Goal: Answer question/provide support

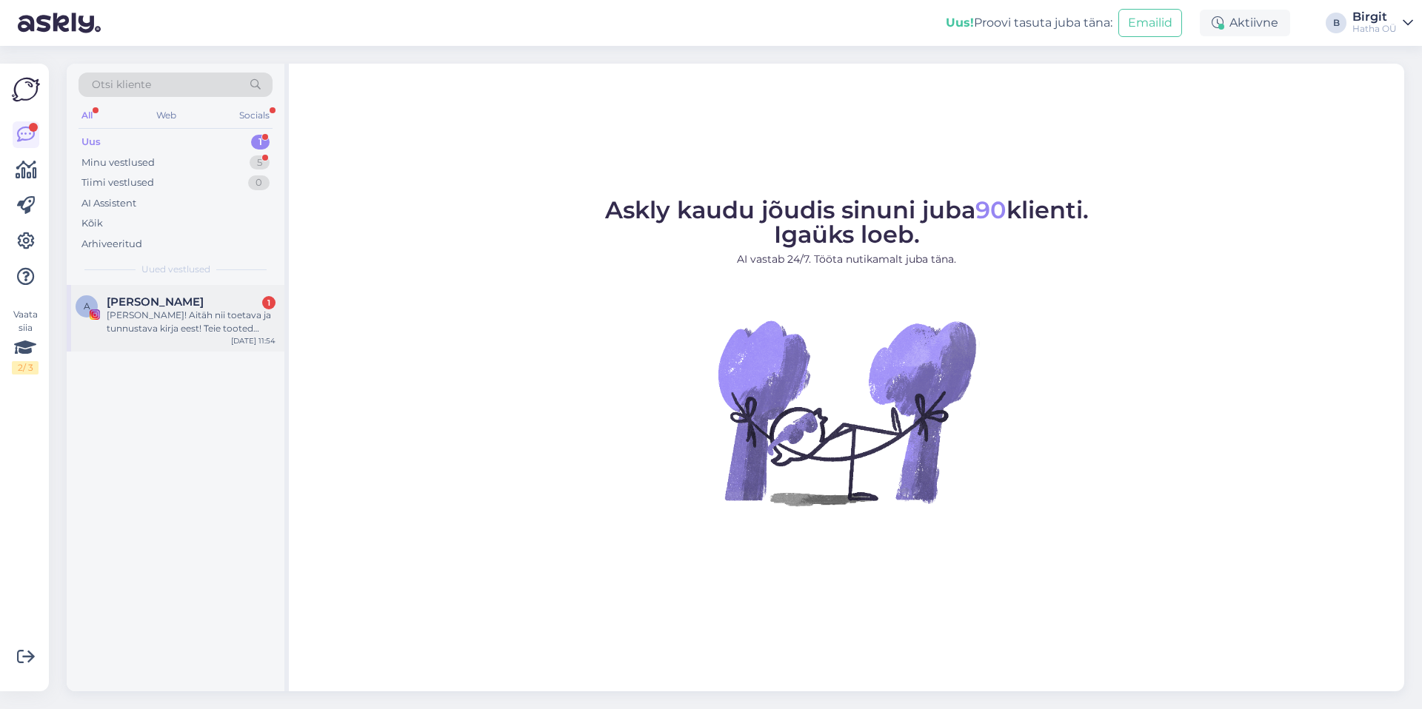
click at [177, 312] on div "[PERSON_NAME]! Aitäh nii toetava ja tunnustava kirja eest! Teie tooted tunduvad…" at bounding box center [191, 322] width 169 height 27
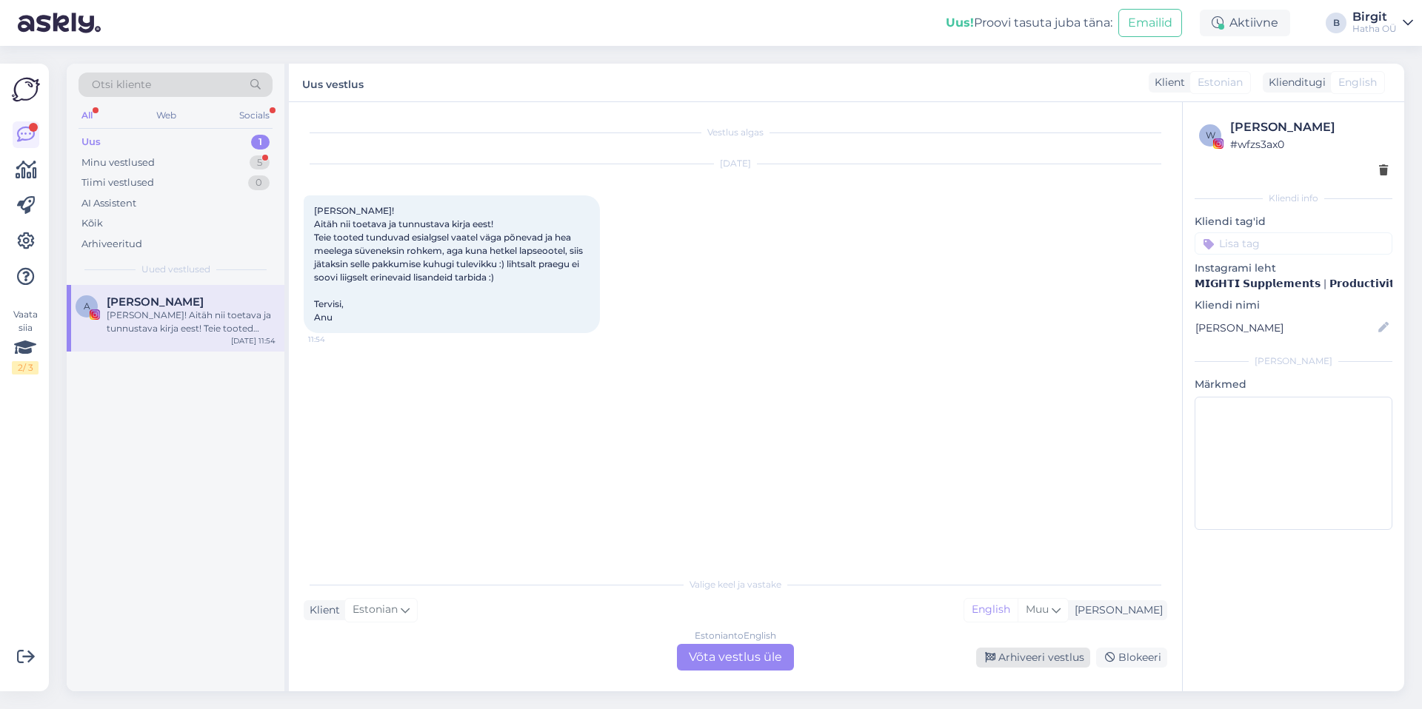
click at [1053, 657] on div "Arhiveeri vestlus" at bounding box center [1033, 658] width 114 height 20
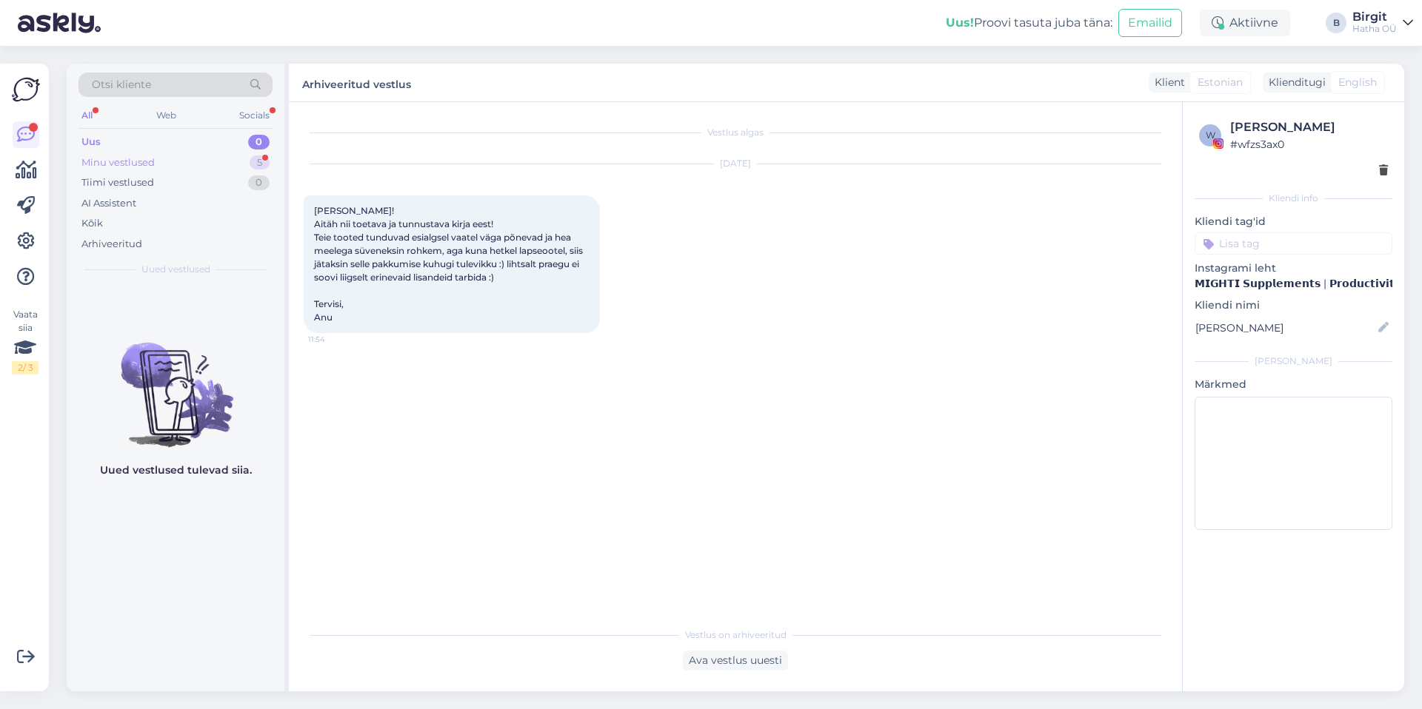
click at [191, 160] on div "Minu vestlused 5" at bounding box center [175, 163] width 194 height 21
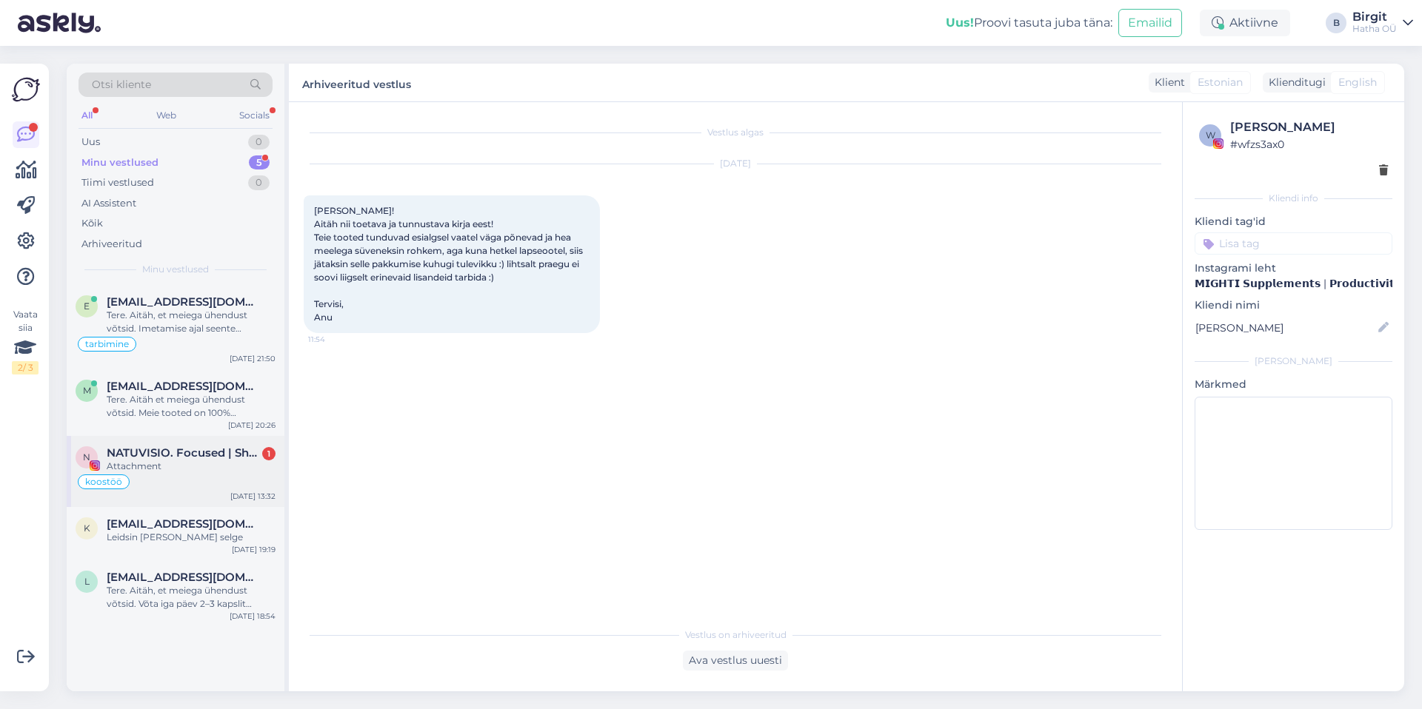
click at [198, 475] on div "koostöö" at bounding box center [176, 482] width 200 height 18
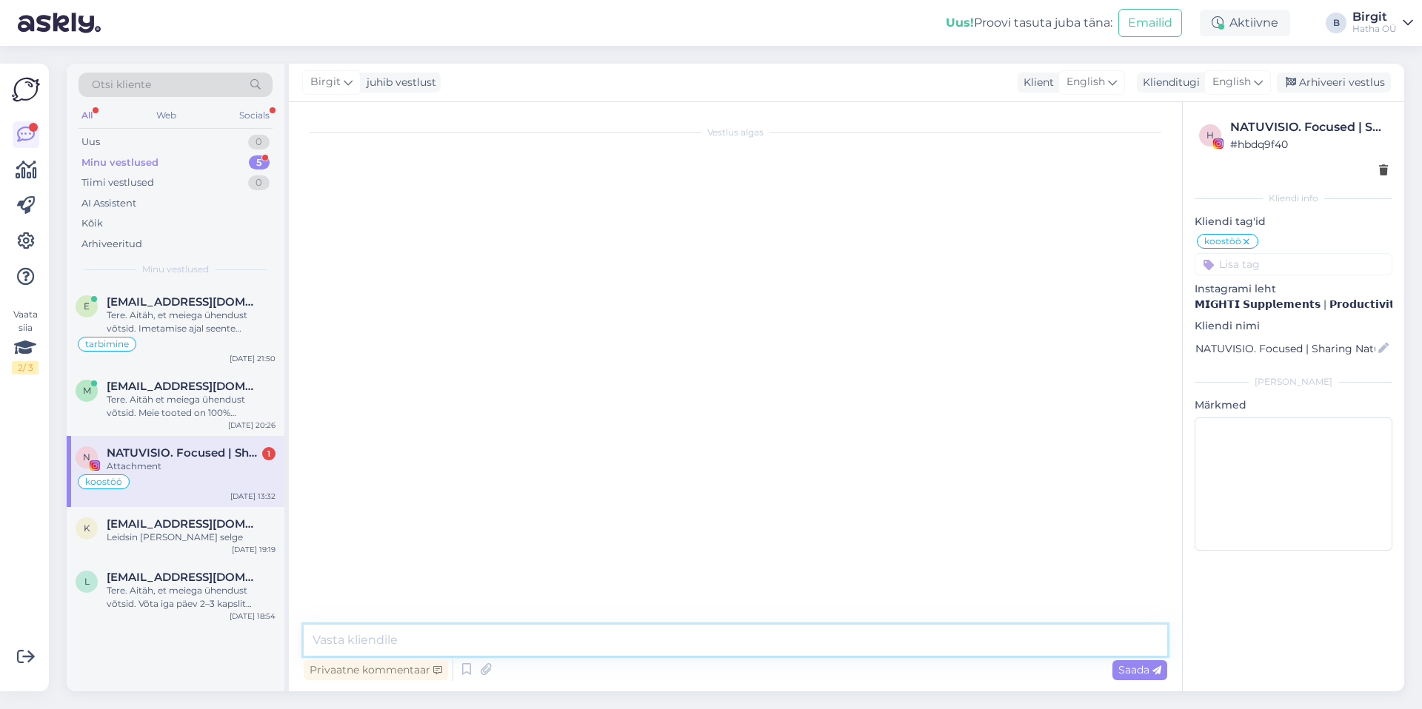
click at [475, 639] on textarea at bounding box center [735, 640] width 863 height 31
click at [173, 400] on div "Tere. Aitäh et meiega ühendust võtsid. Meie tooted on 100% looduslikud ja turva…" at bounding box center [191, 406] width 169 height 27
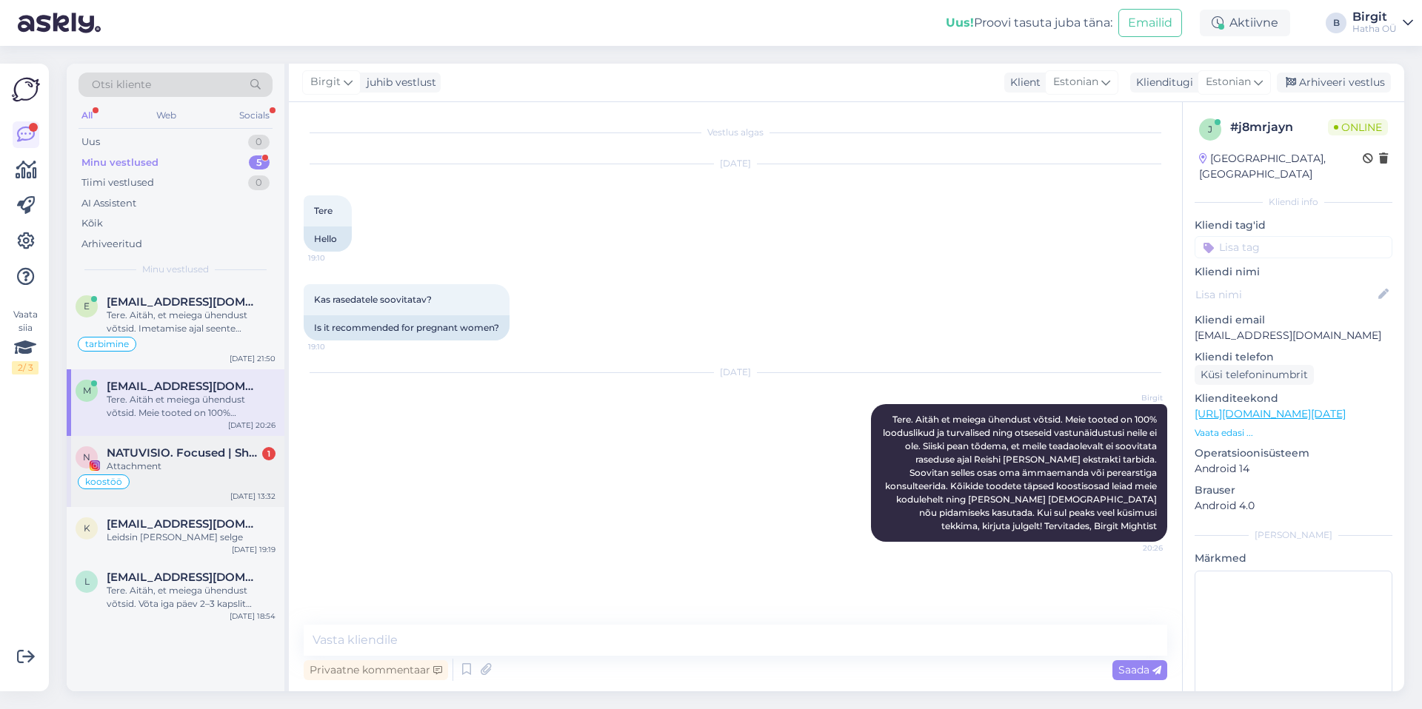
click at [167, 446] on span "NATUVISIO. Focused | Sharing Natural Vision" at bounding box center [184, 452] width 154 height 13
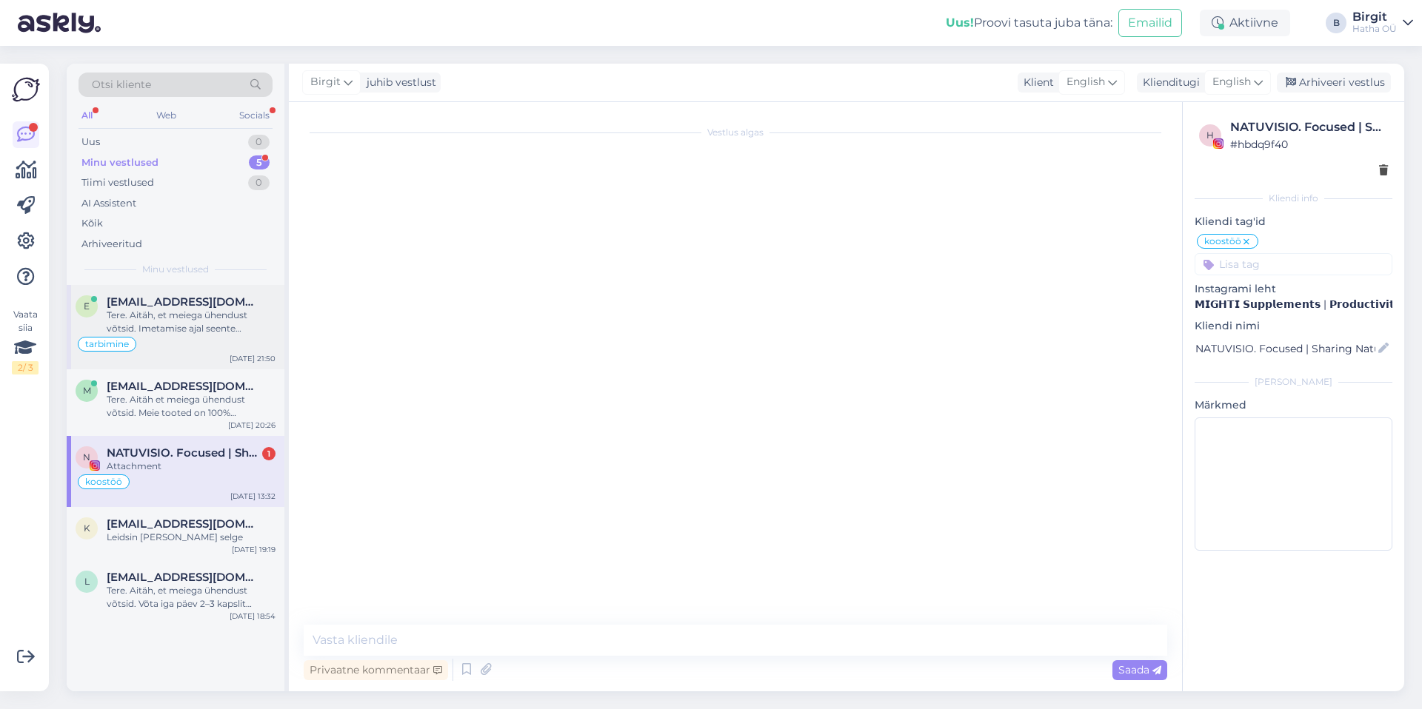
click at [177, 319] on div "Tere. Aitäh, et meiega ühendust võtsid. Imetamise ajal seente toidulisandite võ…" at bounding box center [191, 322] width 169 height 27
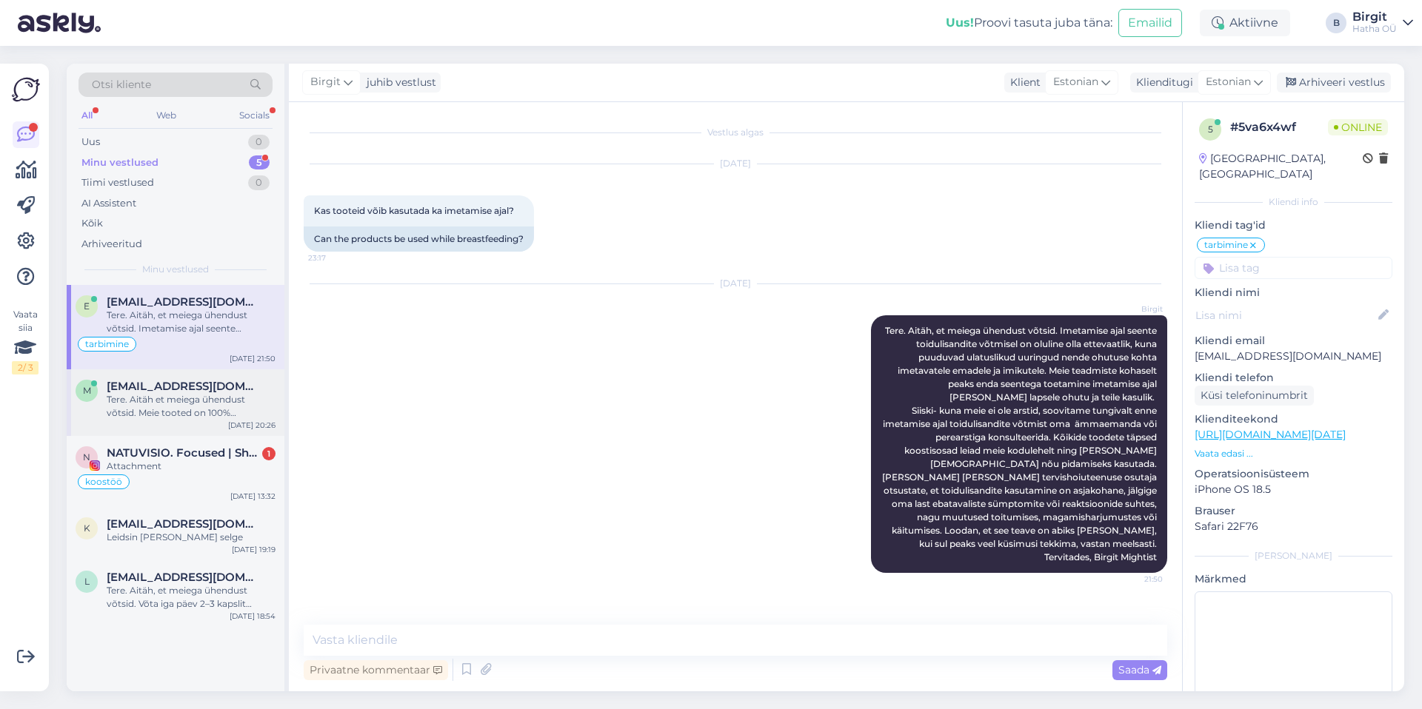
click at [179, 411] on div "Tere. Aitäh et meiega ühendust võtsid. Meie tooted on 100% looduslikud ja turva…" at bounding box center [191, 406] width 169 height 27
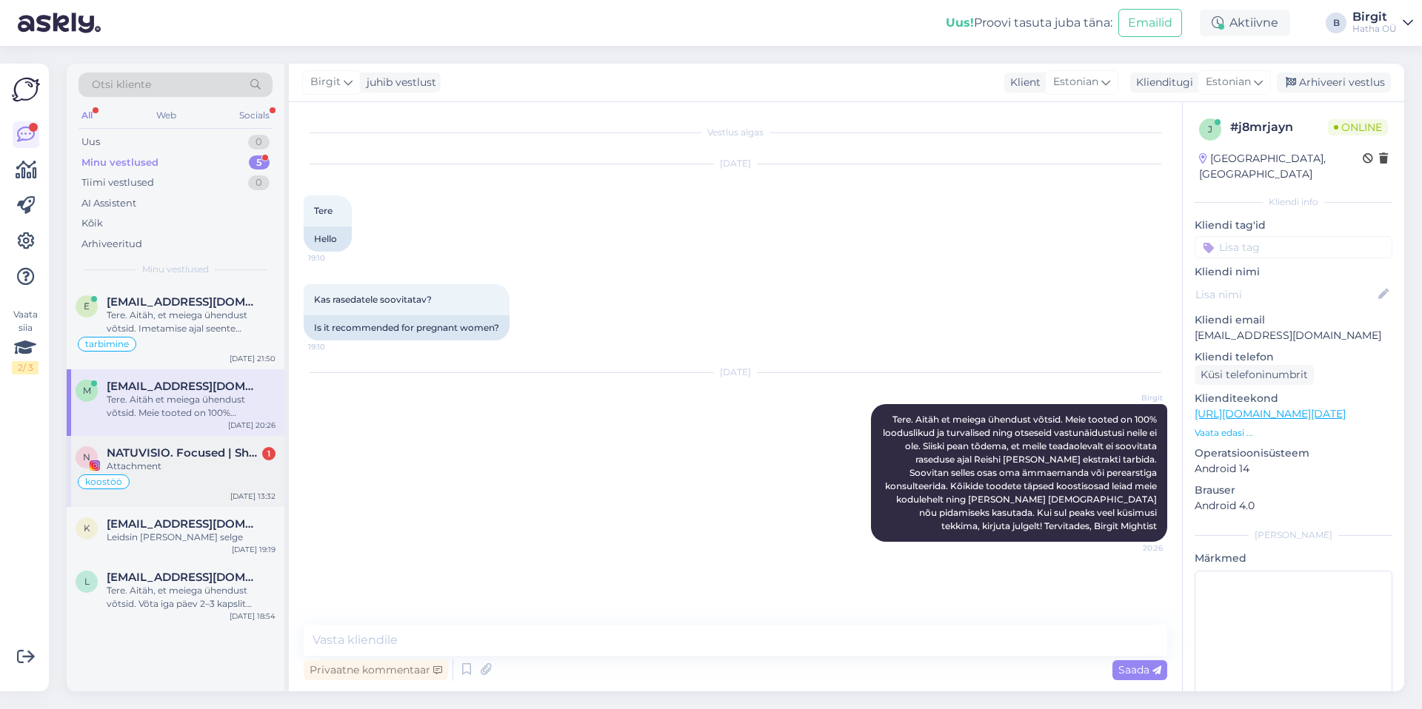
click at [178, 487] on div "koostöö" at bounding box center [176, 482] width 200 height 18
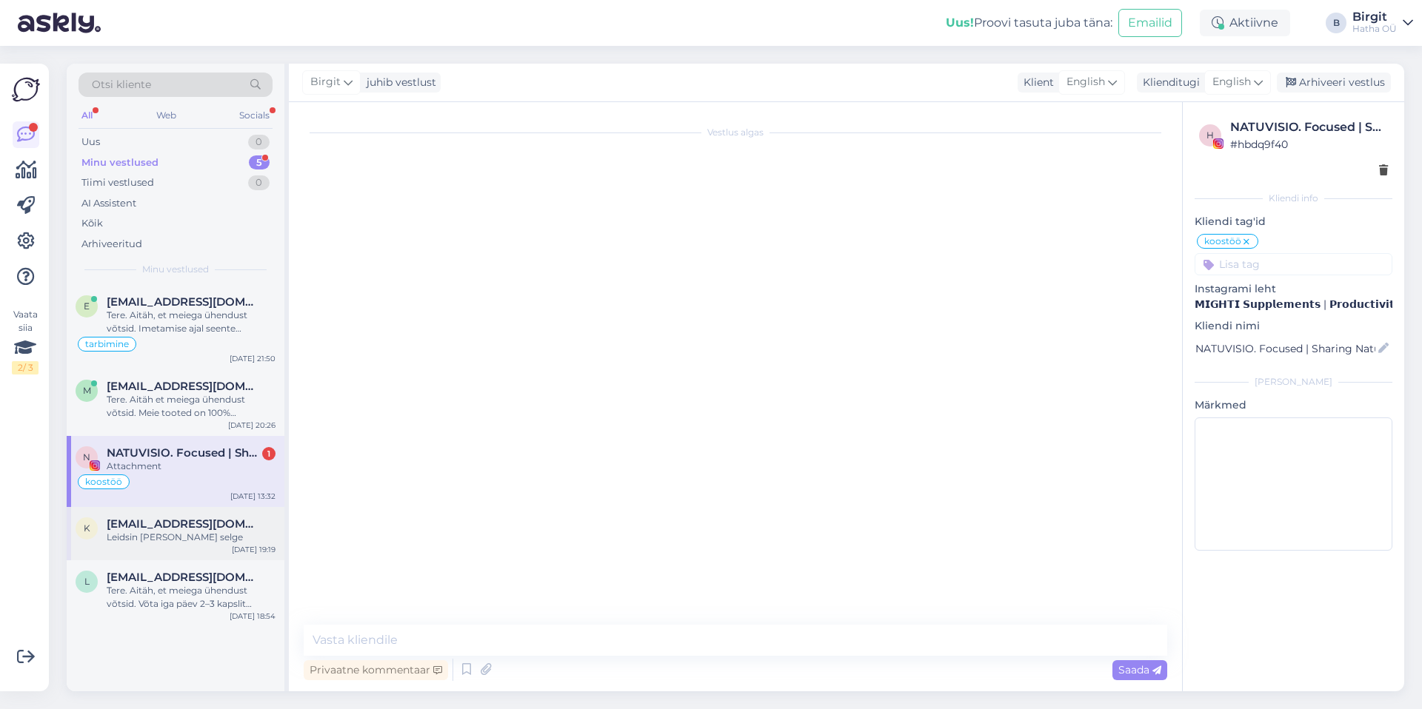
click at [182, 538] on div "Leidsin [PERSON_NAME] selge" at bounding box center [191, 537] width 169 height 13
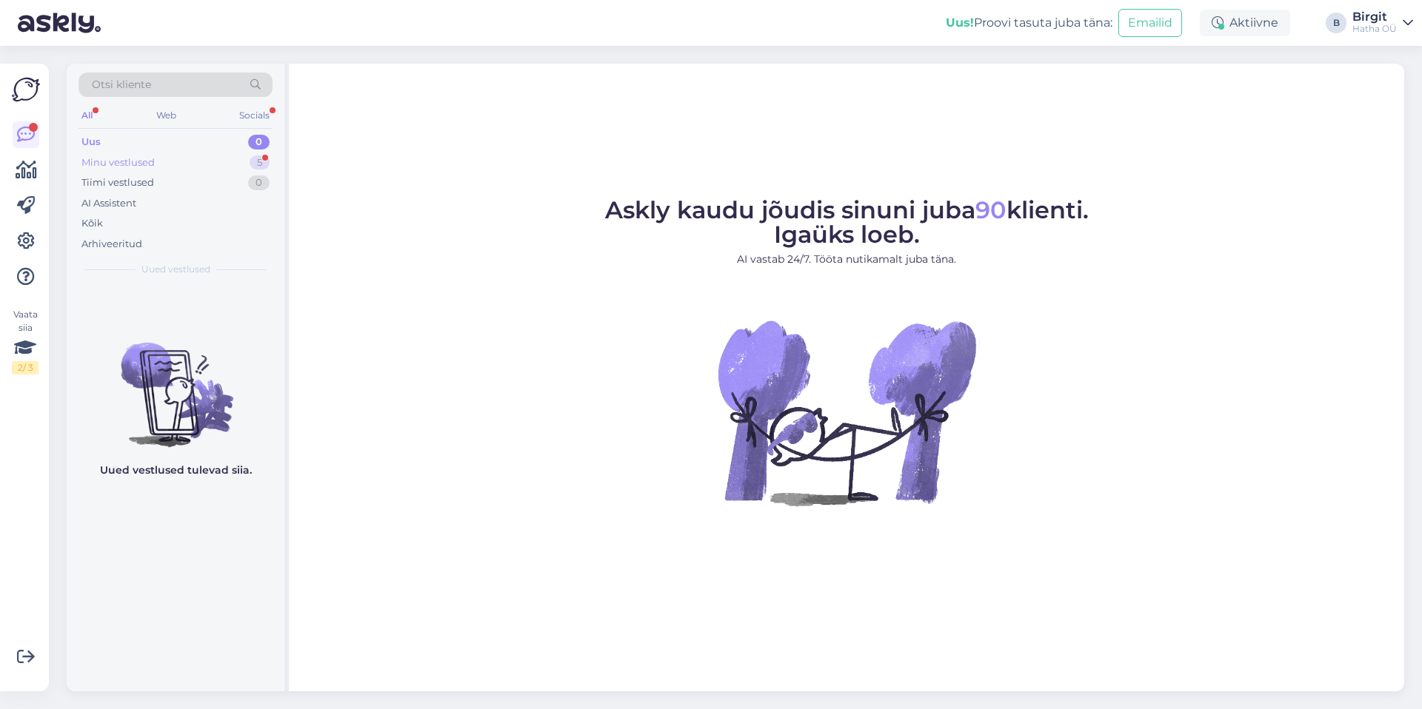
click at [187, 167] on div "Minu vestlused 5" at bounding box center [175, 163] width 194 height 21
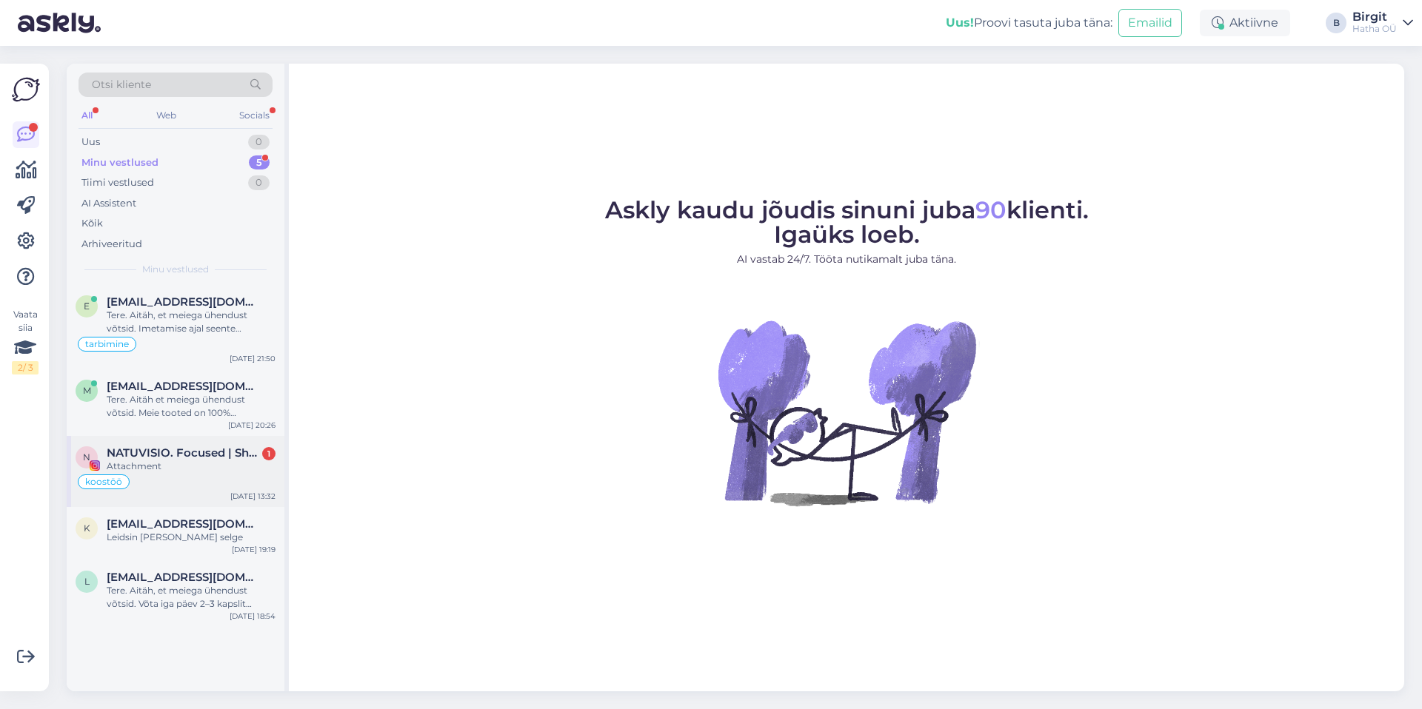
click at [171, 455] on span "NATUVISIO. Focused | Sharing Natural Vision" at bounding box center [184, 452] width 154 height 13
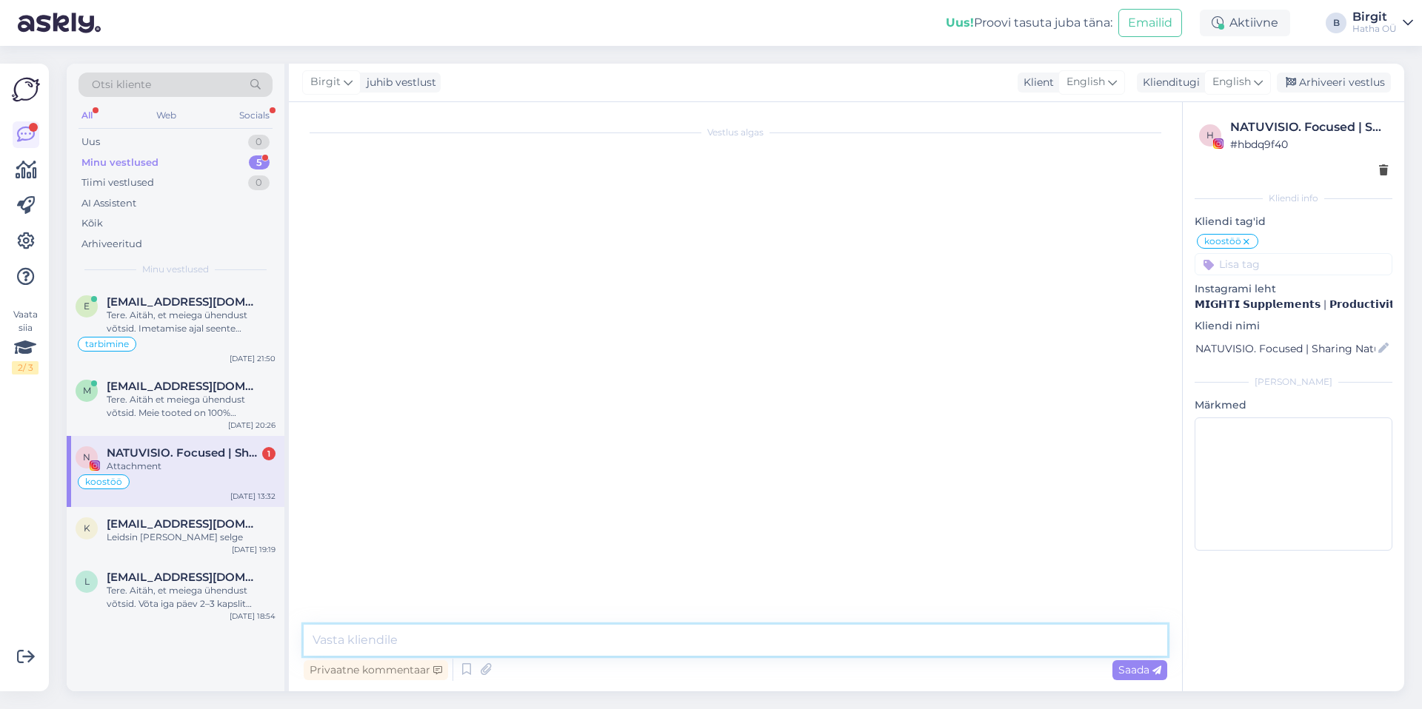
click at [782, 634] on textarea at bounding box center [735, 640] width 863 height 31
click at [1345, 81] on div "Arhiveeri vestlus" at bounding box center [1334, 83] width 114 height 20
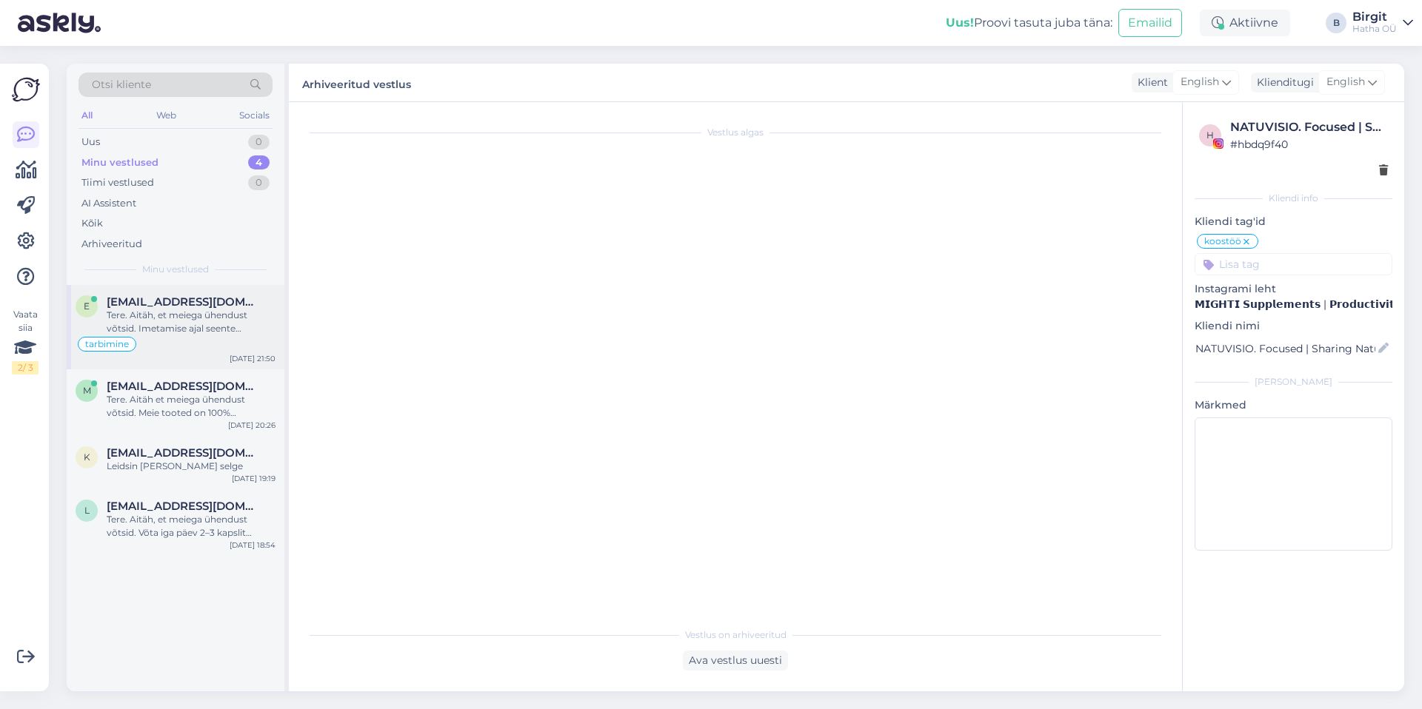
click at [155, 321] on div "Tere. Aitäh, et meiega ühendust võtsid. Imetamise ajal seente toidulisandite võ…" at bounding box center [191, 322] width 169 height 27
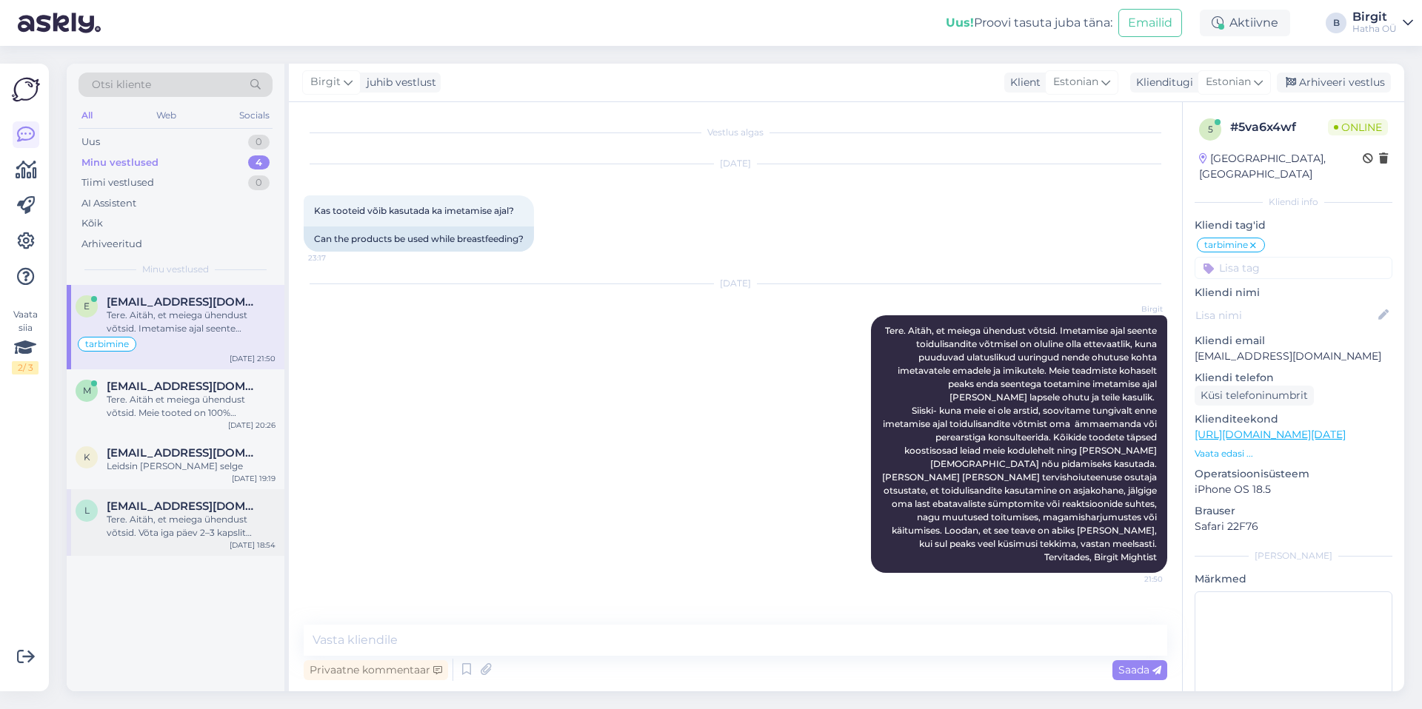
click at [168, 528] on div "Tere. Aitäh, et meiega ühendust võtsid. Võta iga päev 2–3 kapslit pärast hommik…" at bounding box center [191, 526] width 169 height 27
